Goal: Task Accomplishment & Management: Manage account settings

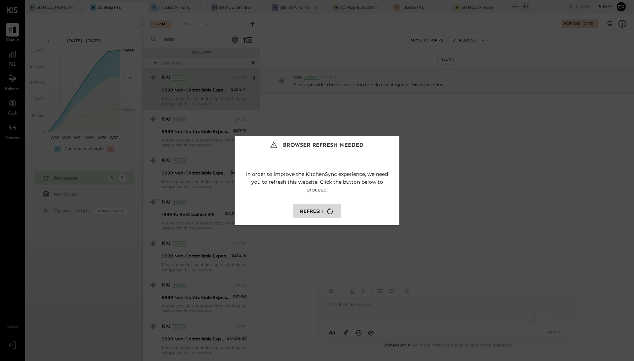
click at [312, 214] on button "Refresh" at bounding box center [317, 211] width 48 height 14
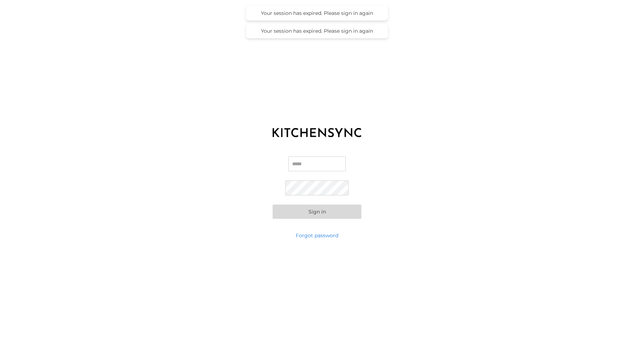
click at [310, 162] on input "Email" at bounding box center [316, 163] width 57 height 15
type input "**********"
